Goal: Transaction & Acquisition: Purchase product/service

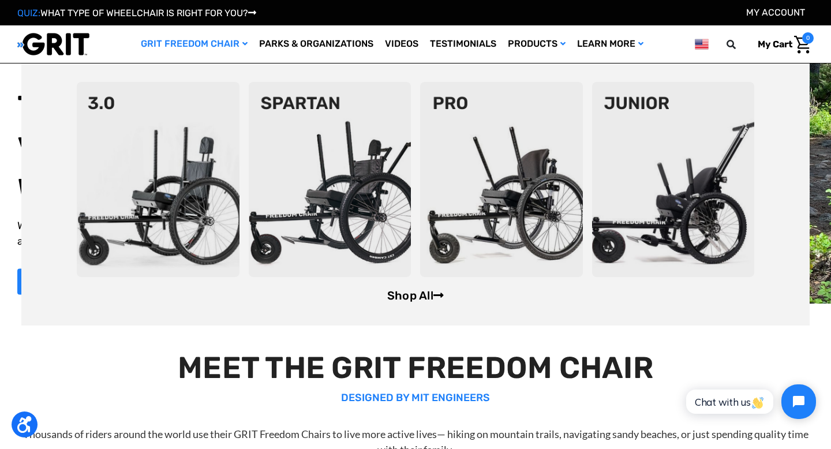
click at [410, 292] on link "Shop All" at bounding box center [415, 295] width 57 height 14
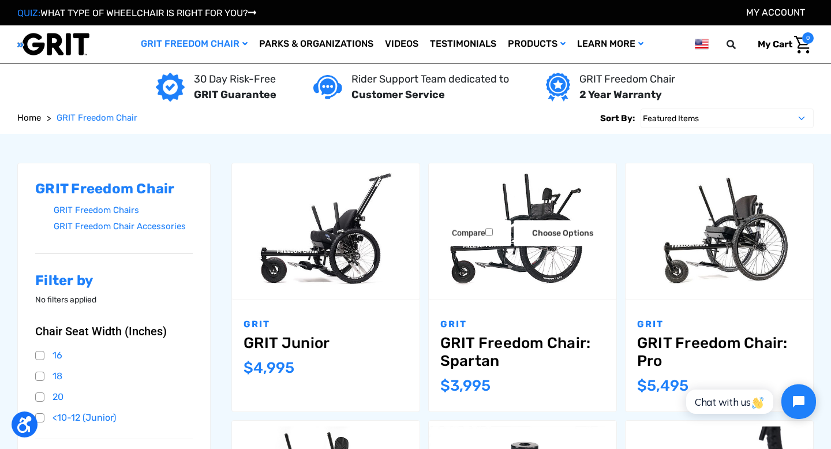
click at [570, 193] on img "GRIT Freedom Chair: Spartan,$3,995.00\a" at bounding box center [522, 230] width 187 height 125
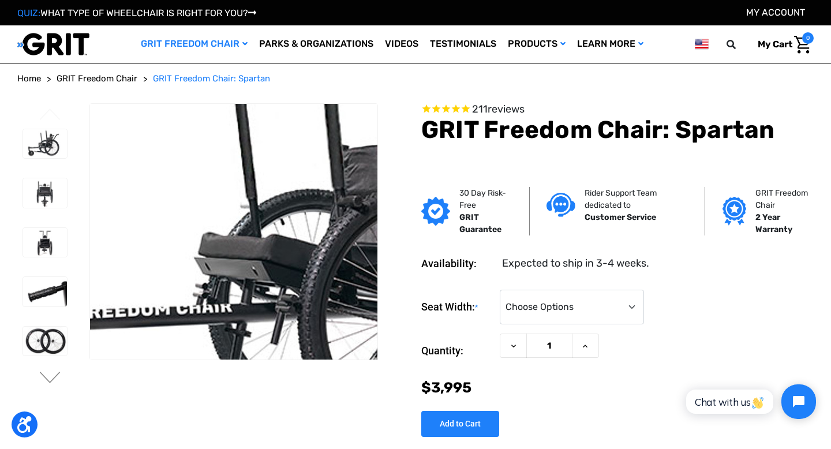
scroll to position [2, 0]
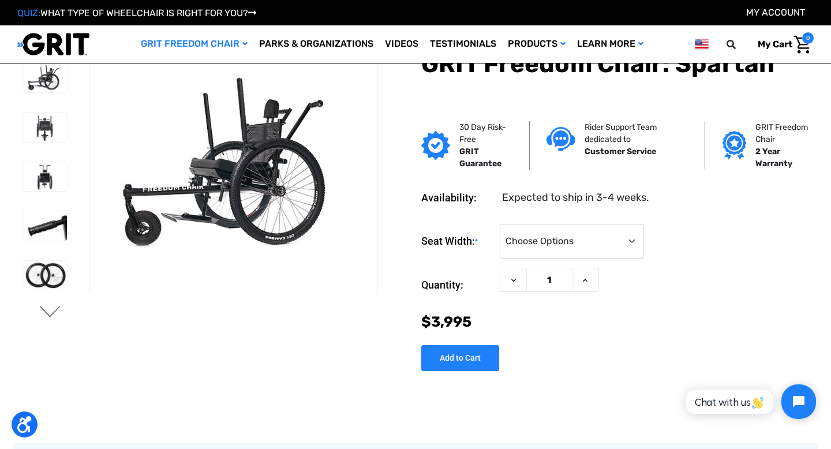
click at [50, 306] on button "Next" at bounding box center [50, 313] width 24 height 14
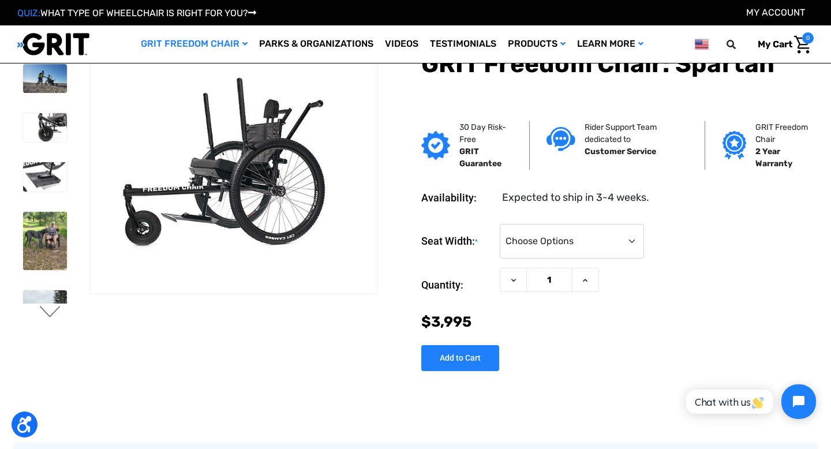
click at [50, 306] on button "Next" at bounding box center [50, 313] width 24 height 14
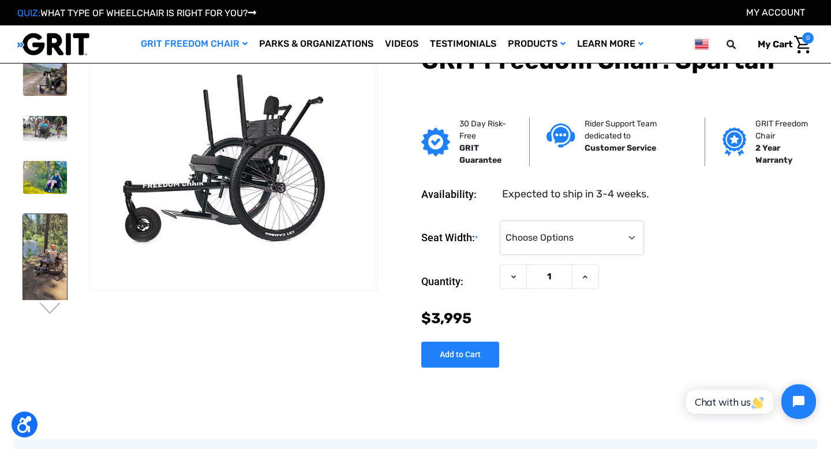
scroll to position [0, 0]
